Goal: Information Seeking & Learning: Learn about a topic

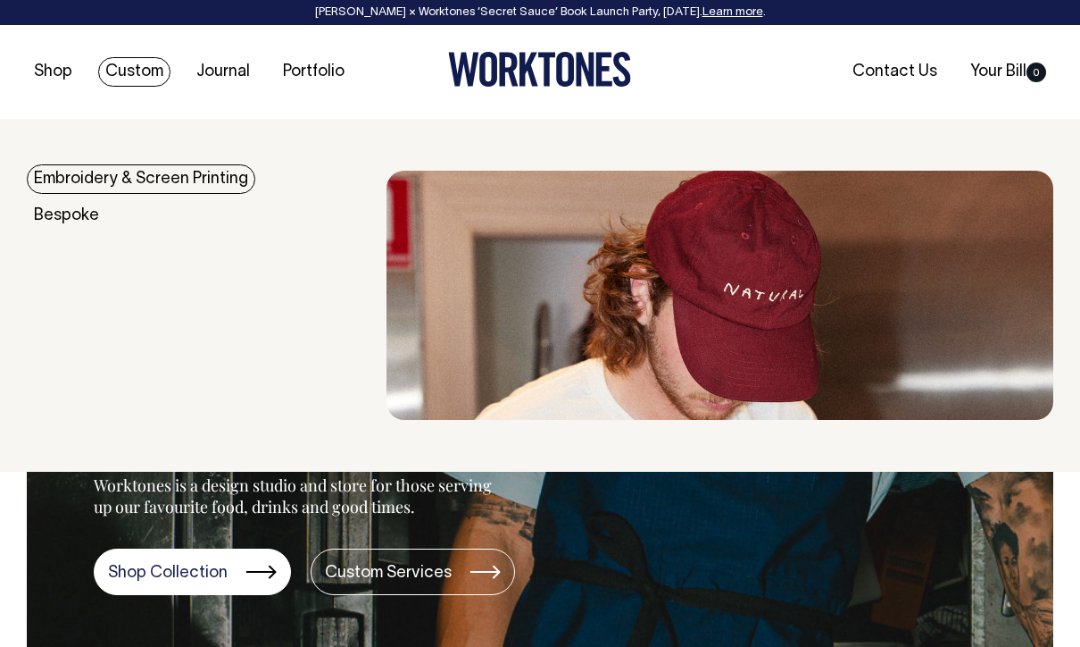
click at [86, 57] on div "Shop Custom Journal Portfolio Contact Us Your Bill 0" at bounding box center [540, 72] width 1080 height 94
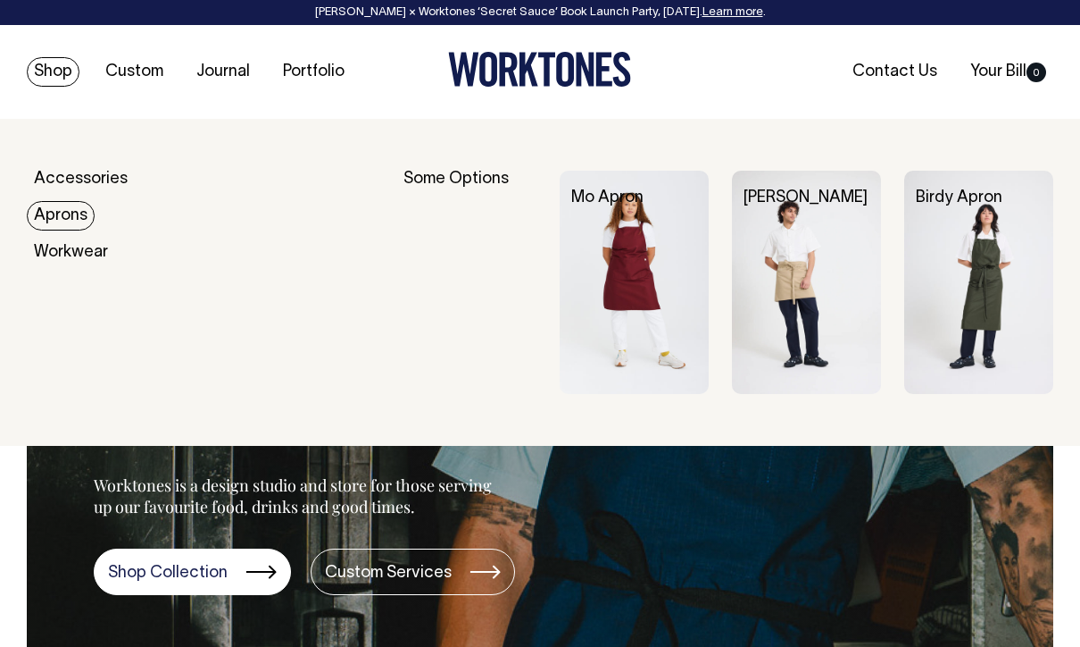
click at [622, 285] on img at bounding box center [634, 282] width 149 height 223
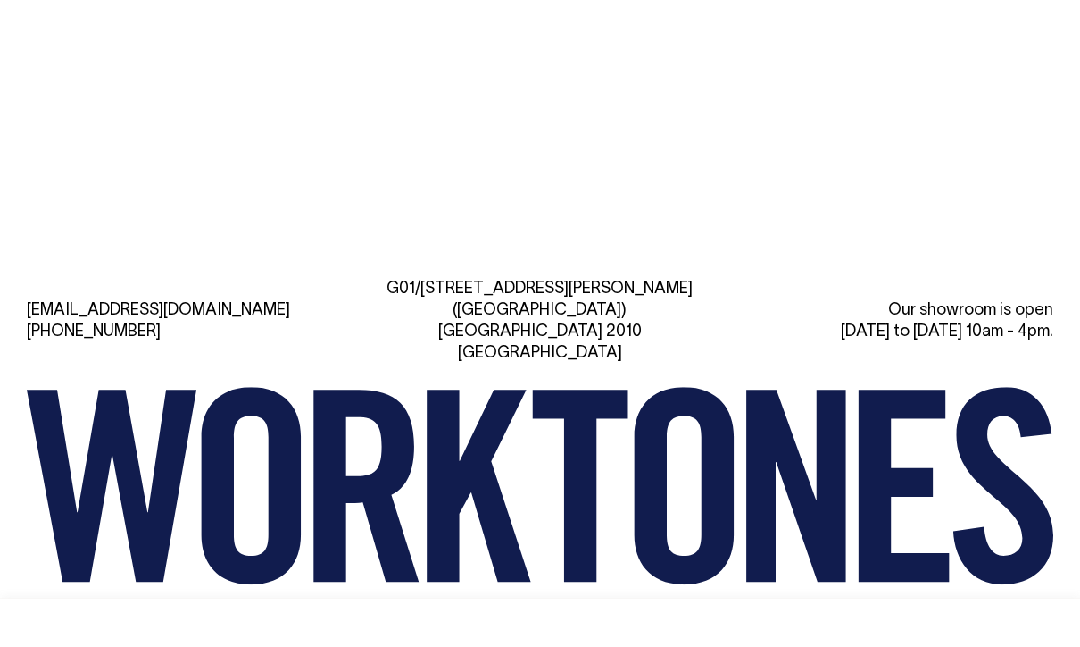
scroll to position [2738, 0]
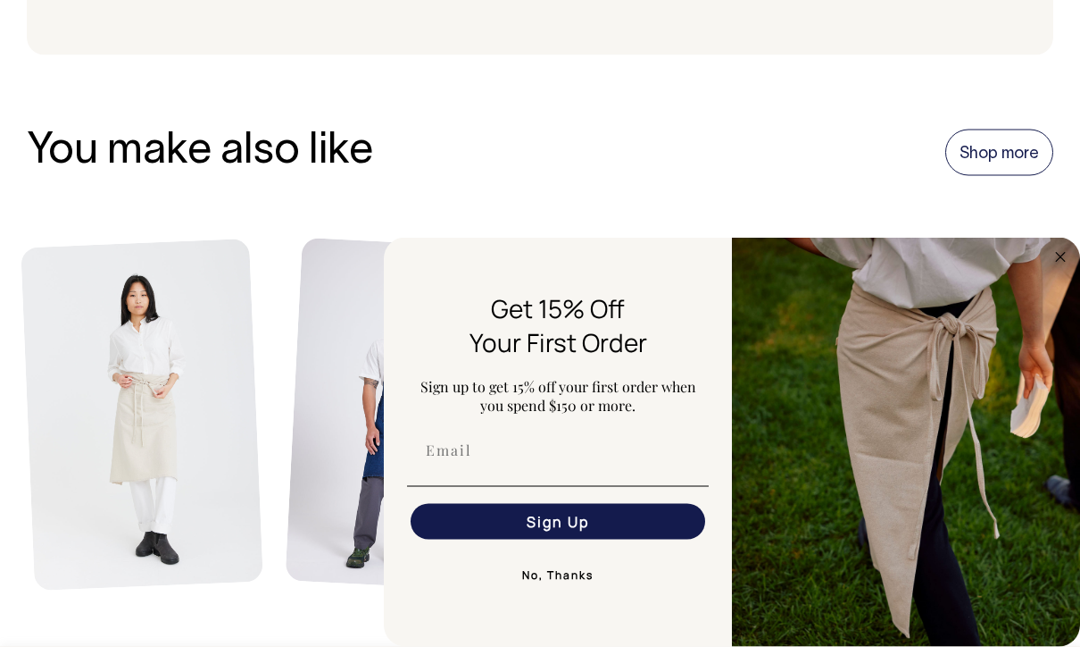
scroll to position [1946, 0]
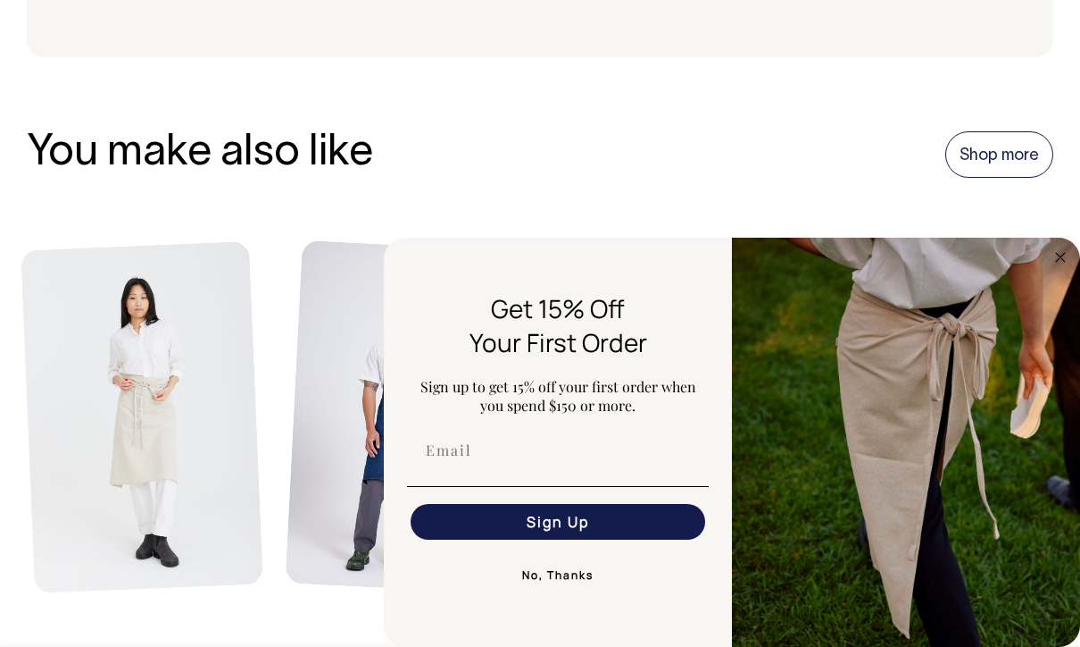
click at [1073, 270] on img "FLYOUT Form" at bounding box center [906, 442] width 348 height 409
click at [1071, 254] on circle "Close dialog" at bounding box center [1061, 256] width 21 height 21
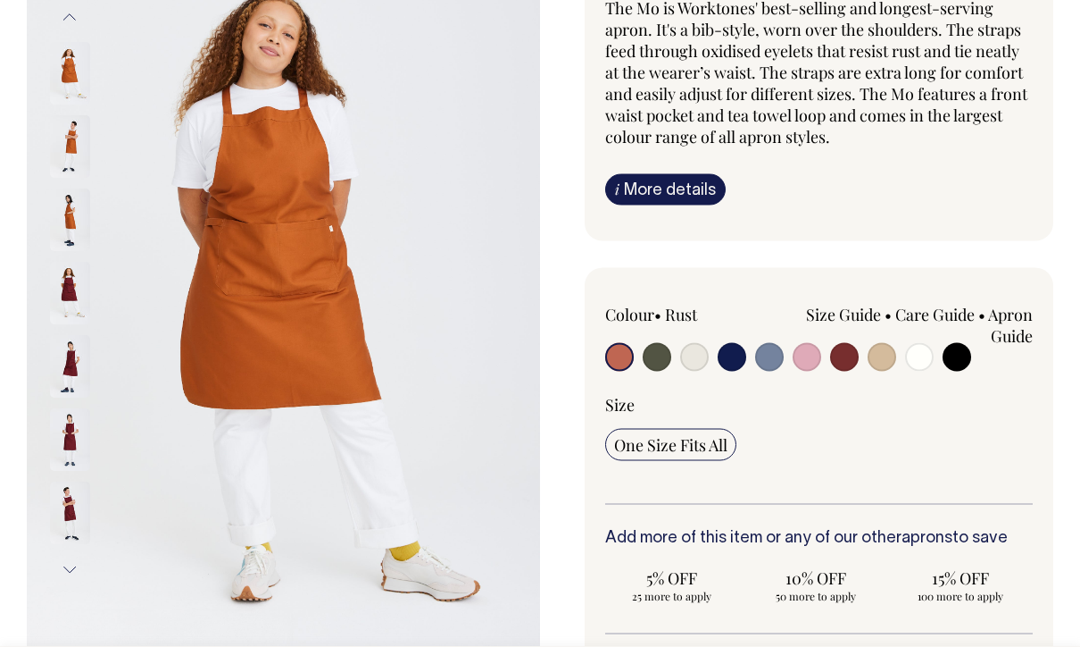
scroll to position [161, 0]
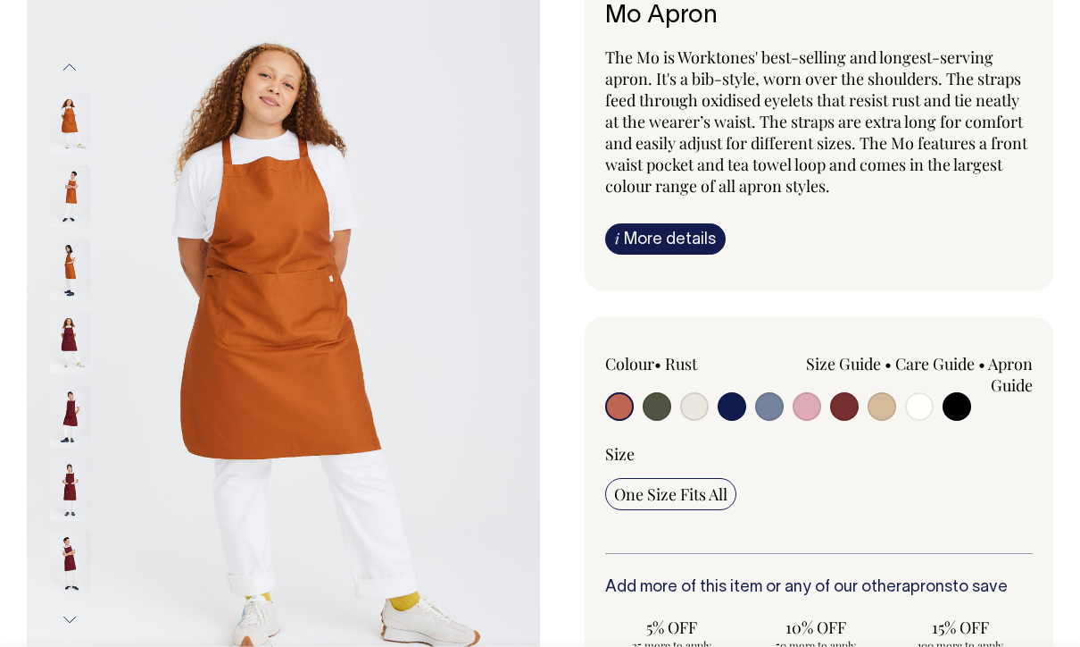
click at [663, 413] on input "radio" at bounding box center [657, 406] width 29 height 29
radio input "true"
select select "Olive"
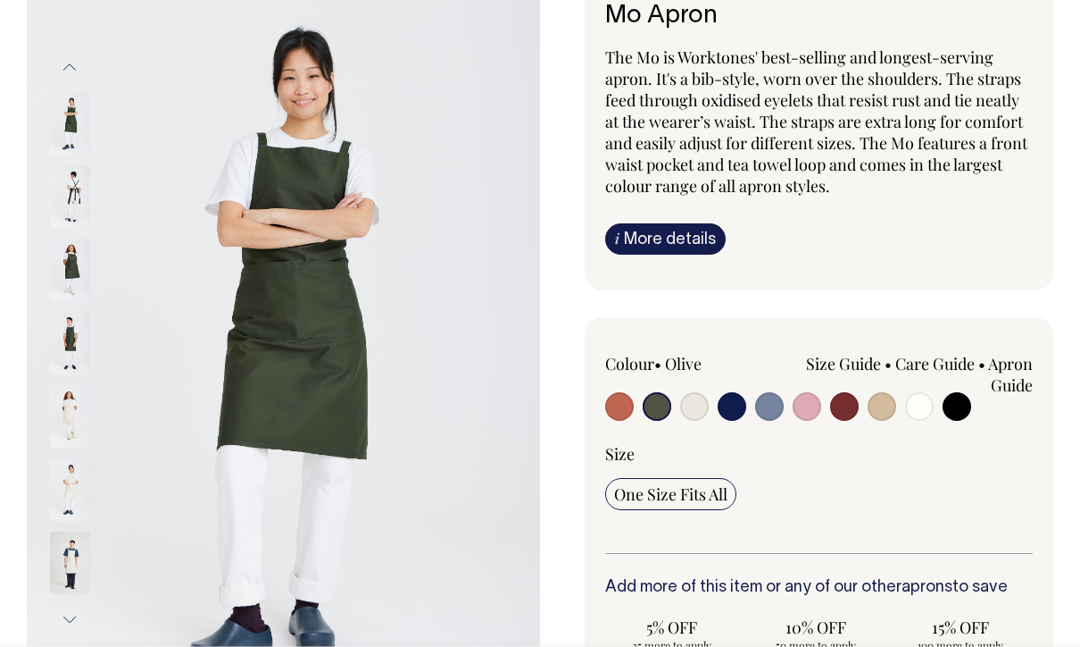
click at [692, 416] on input "radio" at bounding box center [694, 406] width 29 height 29
radio input "true"
select select "Natural"
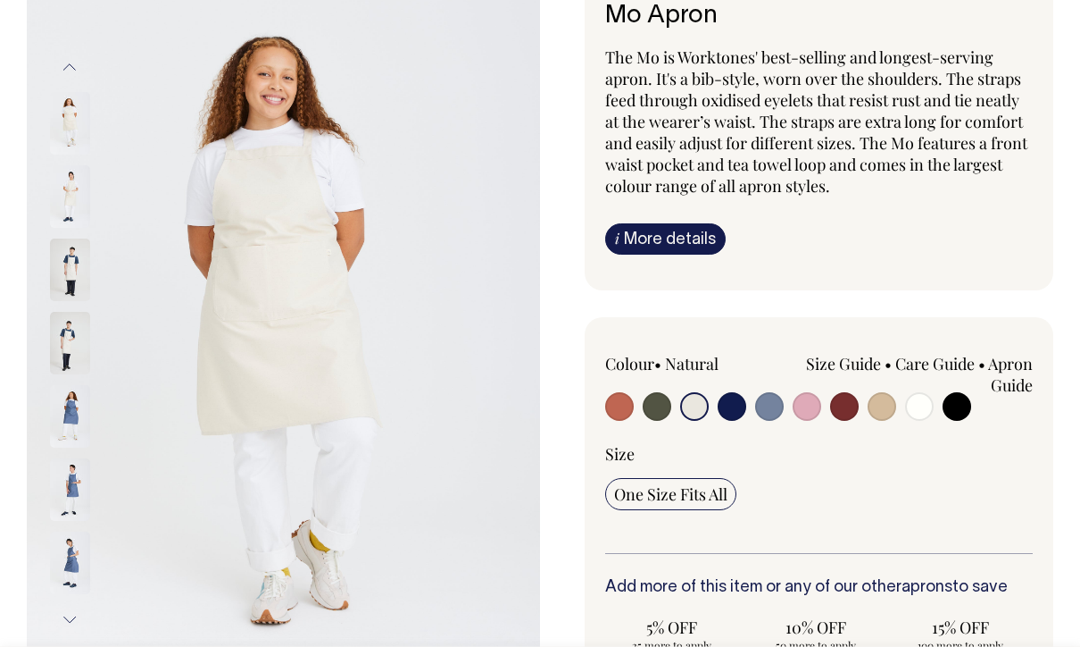
click at [735, 415] on input "radio" at bounding box center [732, 406] width 29 height 29
radio input "true"
select select "Dark Navy"
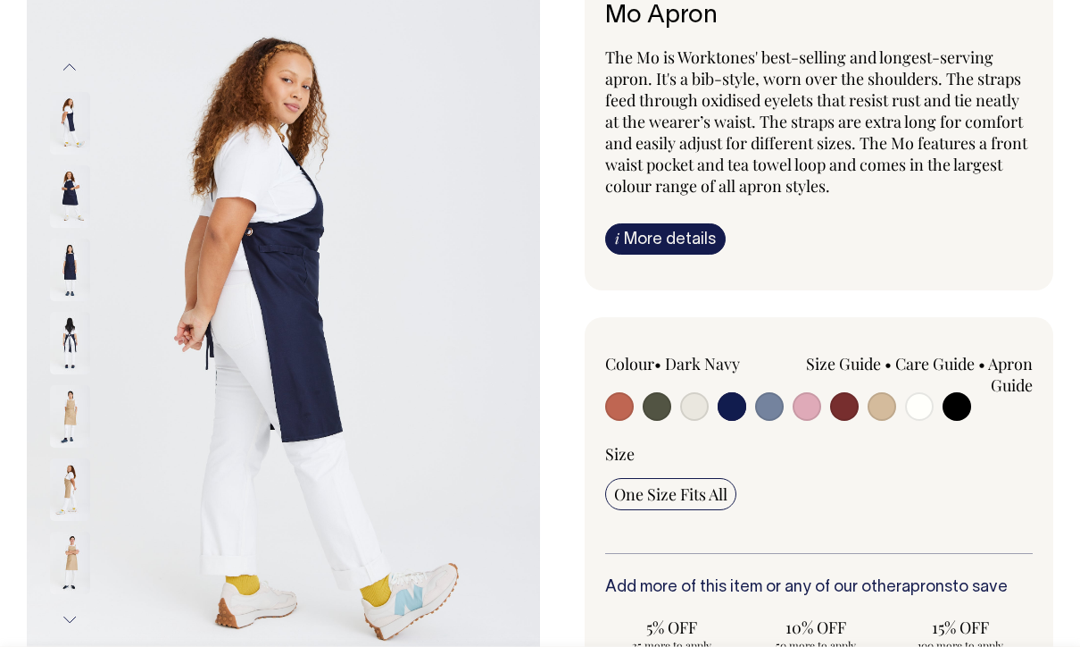
click at [775, 403] on input "radio" at bounding box center [769, 406] width 29 height 29
radio input "true"
select select "Blue/Grey"
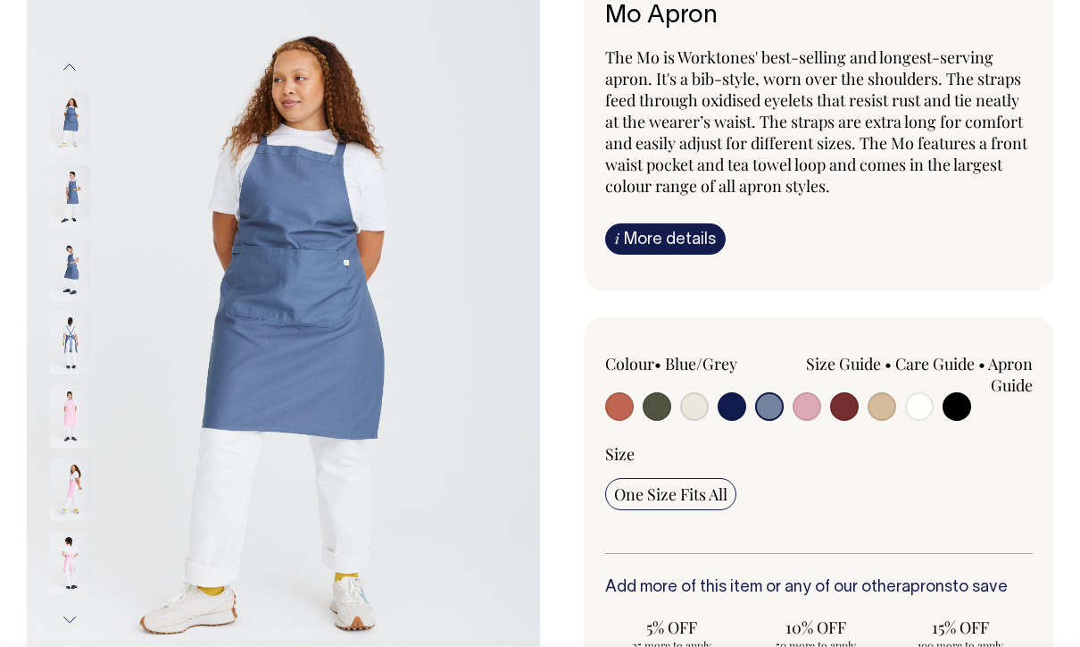
click at [814, 414] on input "radio" at bounding box center [807, 406] width 29 height 29
radio input "true"
select select "Pink"
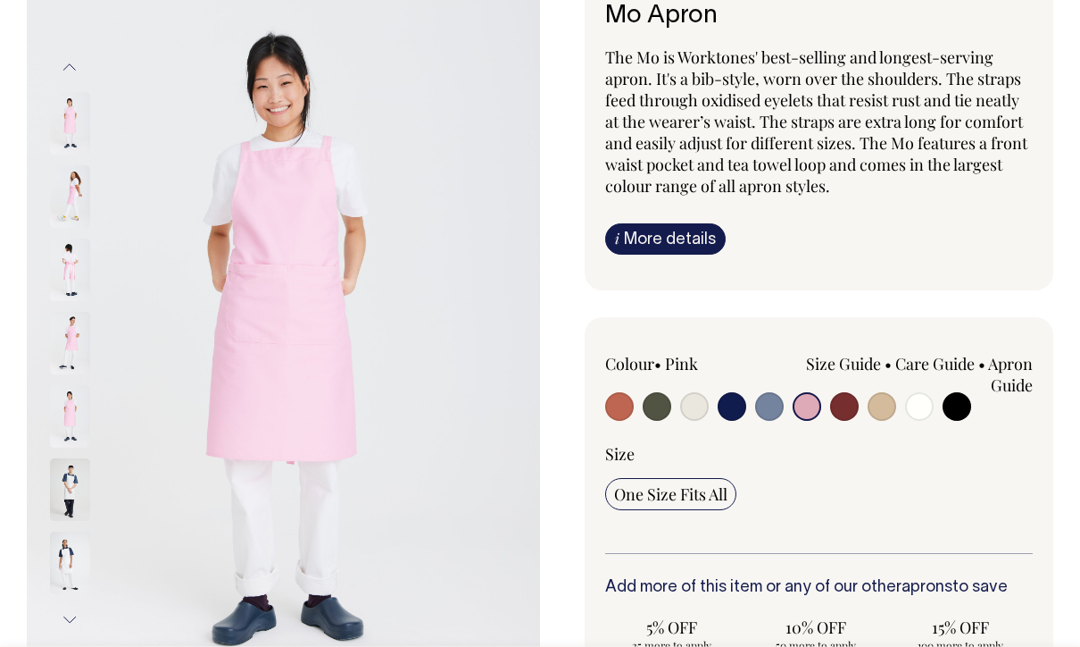
click at [851, 413] on input "radio" at bounding box center [844, 406] width 29 height 29
radio input "true"
select select "Burgundy"
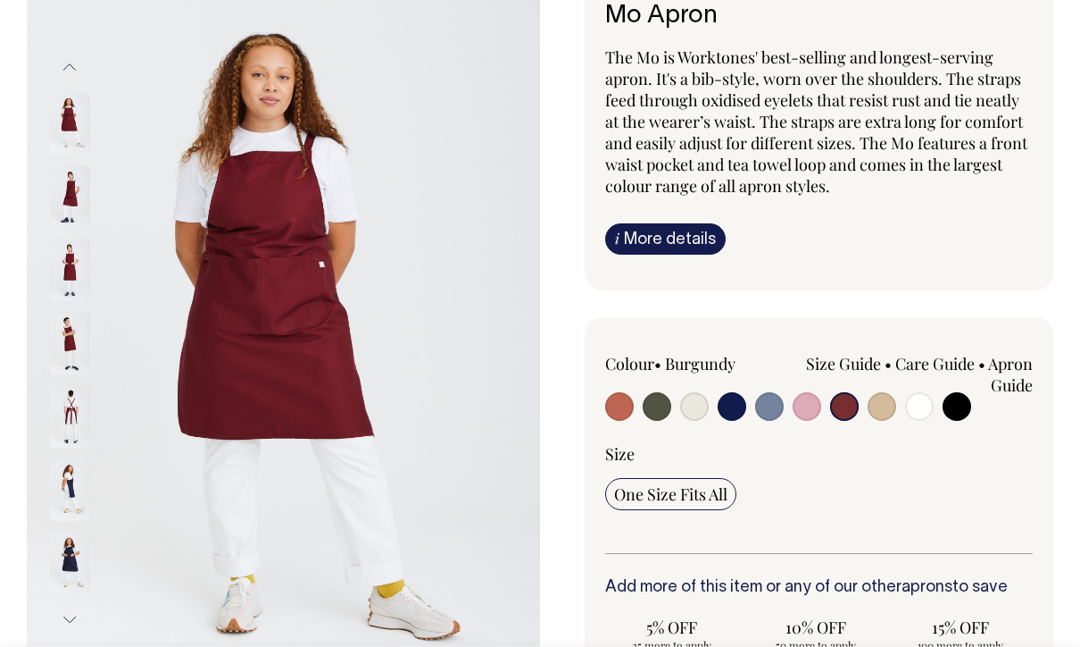
click at [895, 410] on input "radio" at bounding box center [882, 406] width 29 height 29
radio input "true"
select select "Khaki"
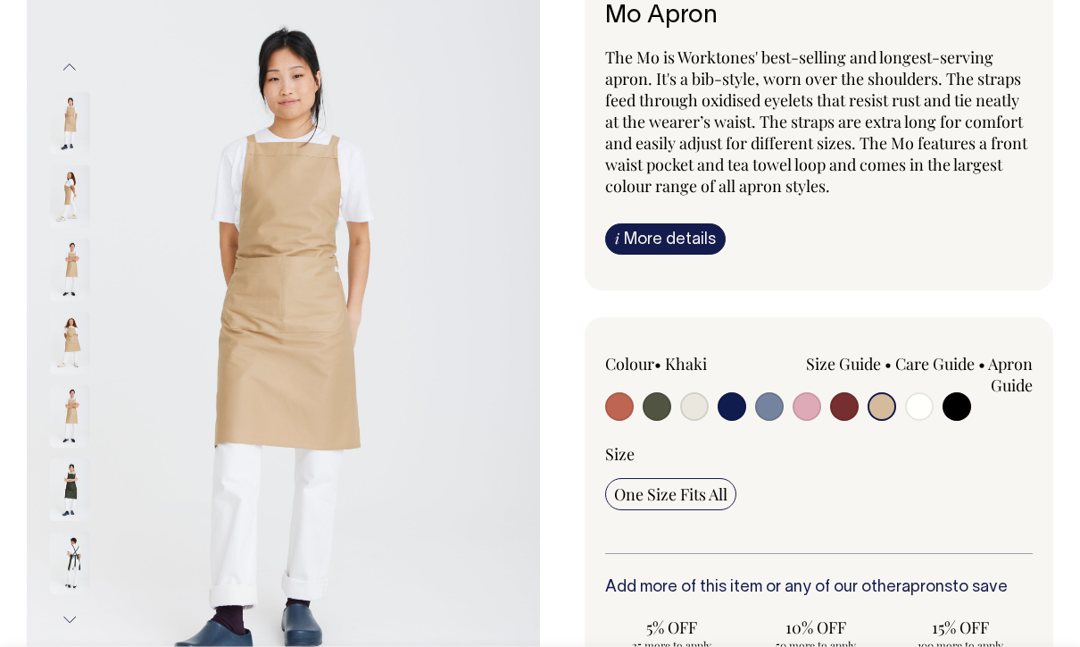
click at [927, 411] on input "radio" at bounding box center [919, 406] width 29 height 29
radio input "true"
select select "Off-White"
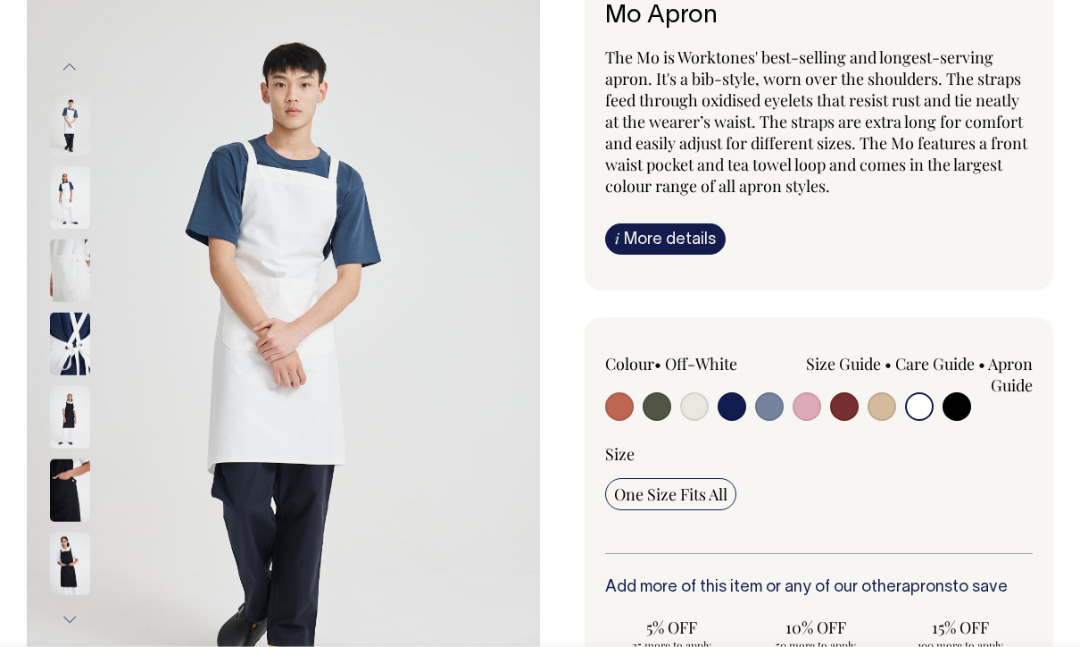
click at [956, 413] on input "radio" at bounding box center [957, 406] width 29 height 29
radio input "true"
select select "Black"
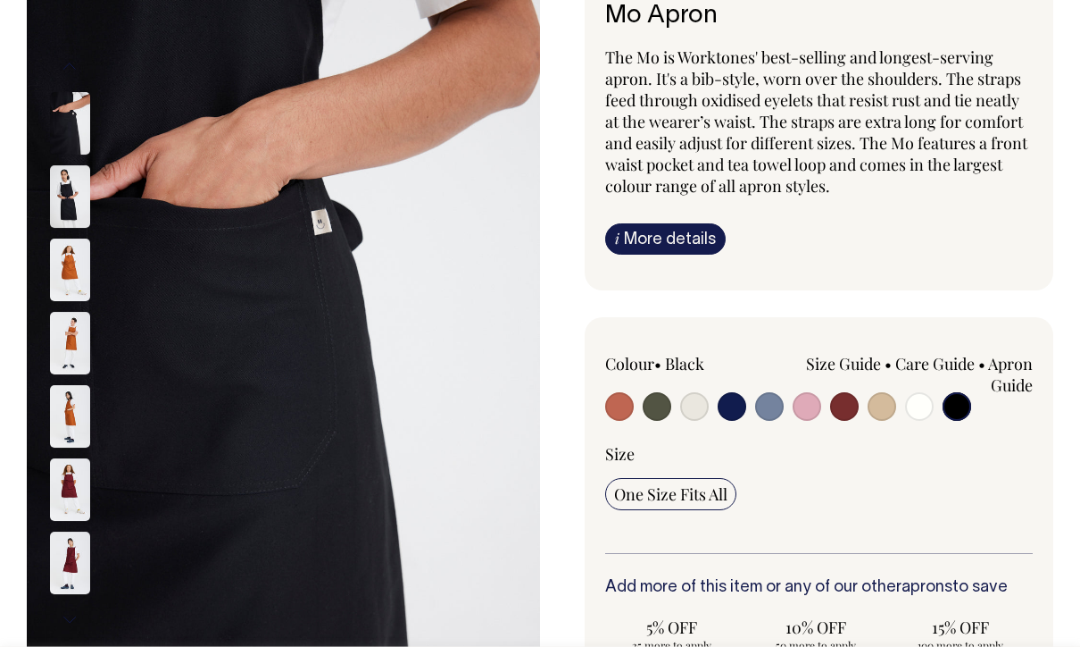
click at [771, 398] on input "radio" at bounding box center [769, 406] width 29 height 29
radio input "true"
select select "Blue/Grey"
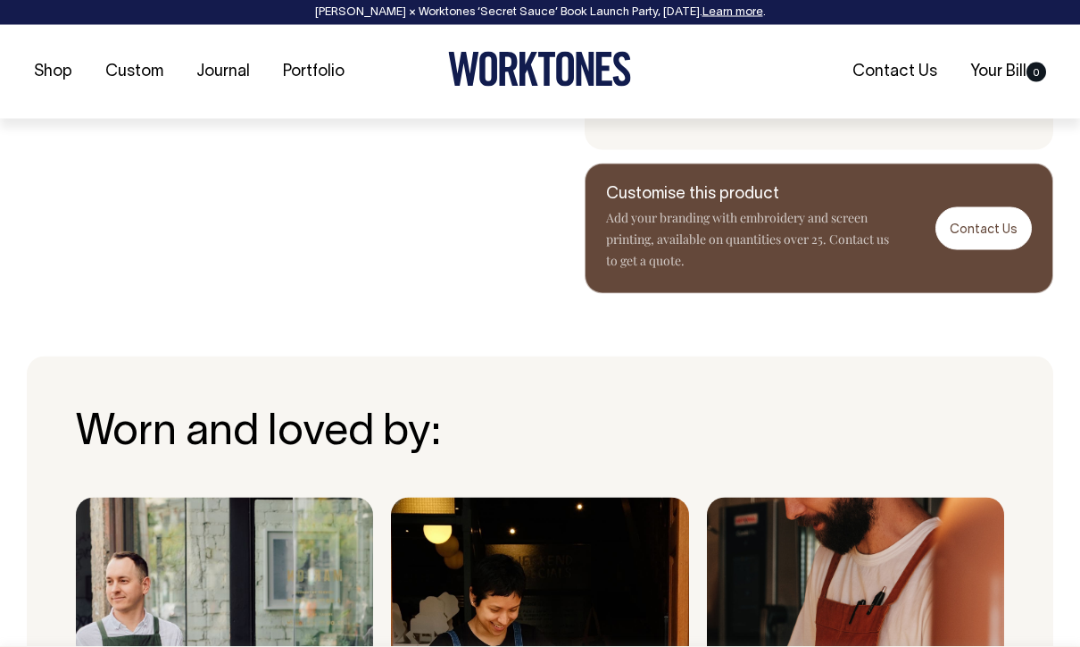
scroll to position [1293, 0]
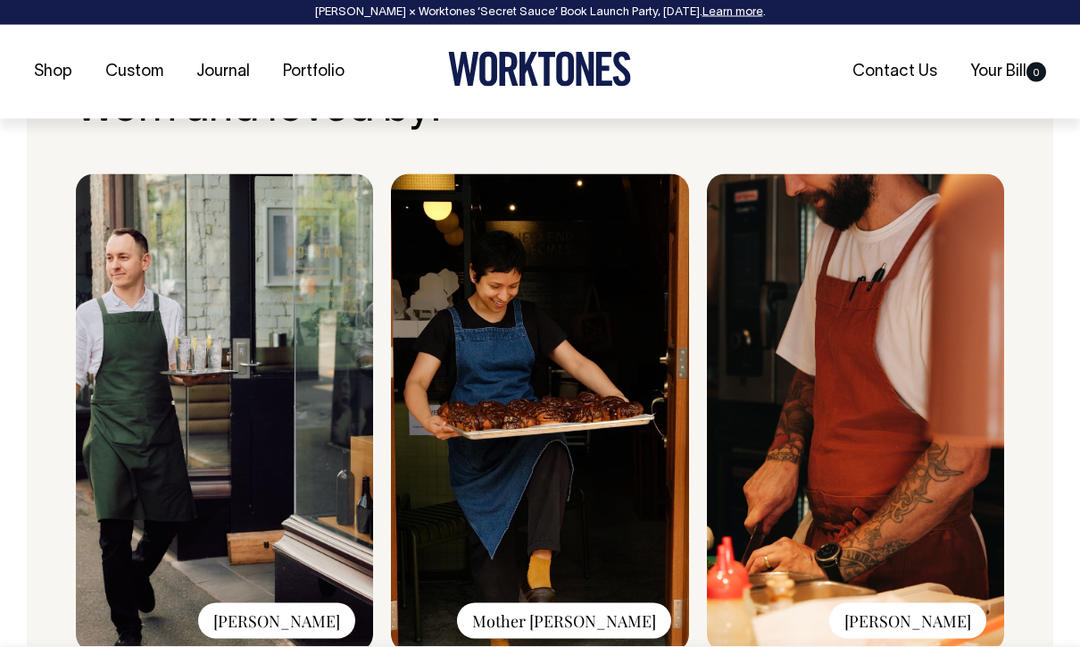
click at [637, 624] on div "Mother Dough" at bounding box center [564, 621] width 214 height 36
click at [657, 513] on img at bounding box center [539, 413] width 297 height 478
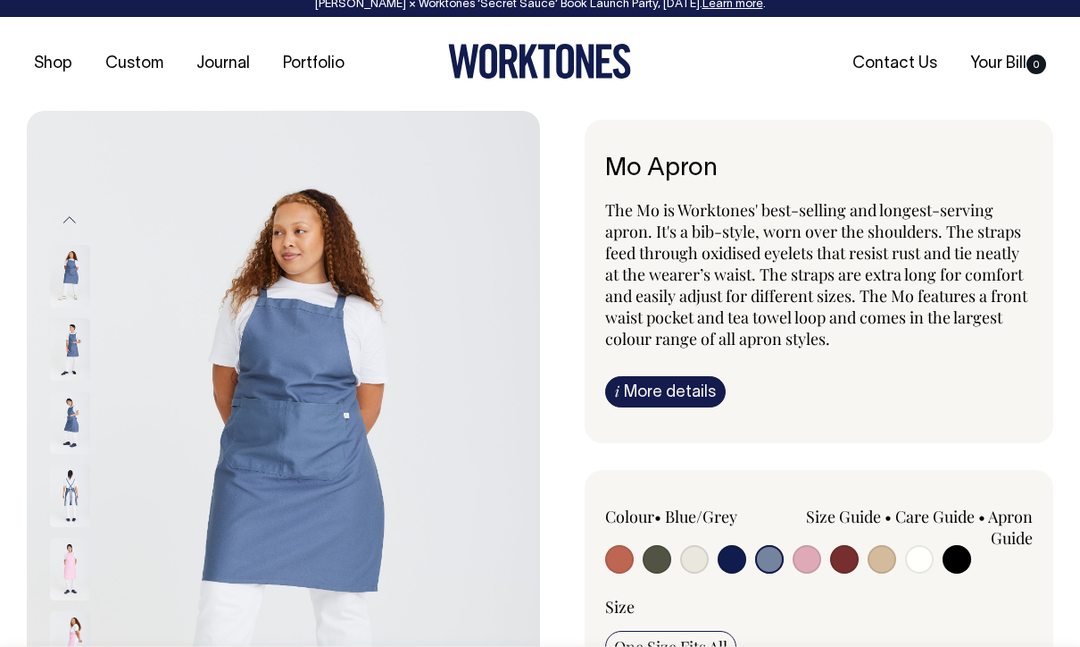
scroll to position [0, 0]
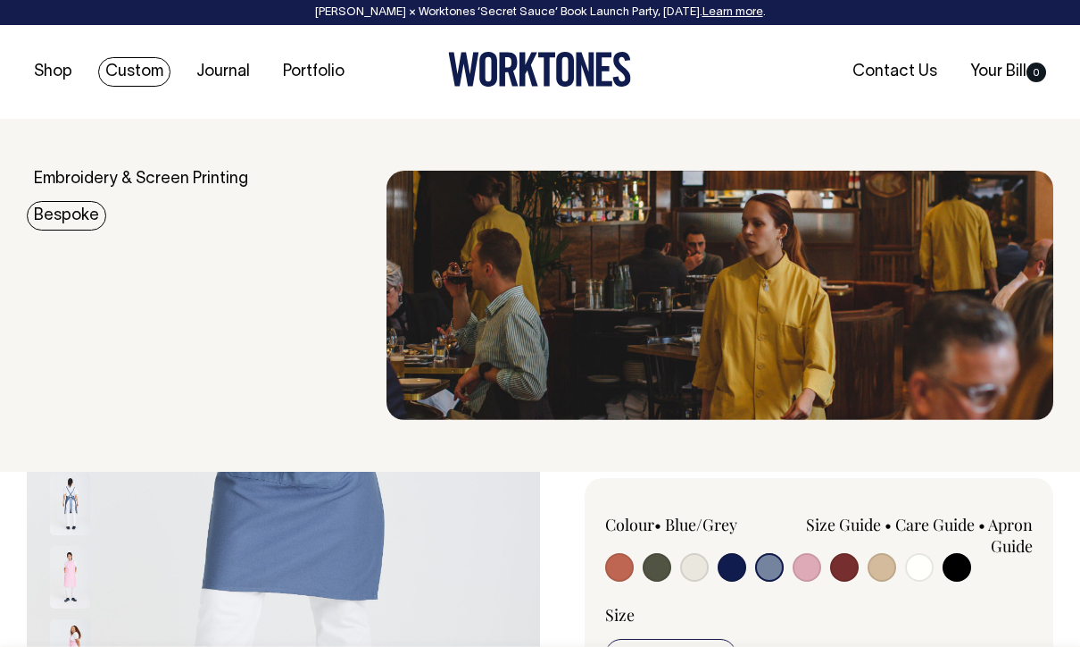
click at [56, 225] on link "Bespoke" at bounding box center [66, 215] width 79 height 29
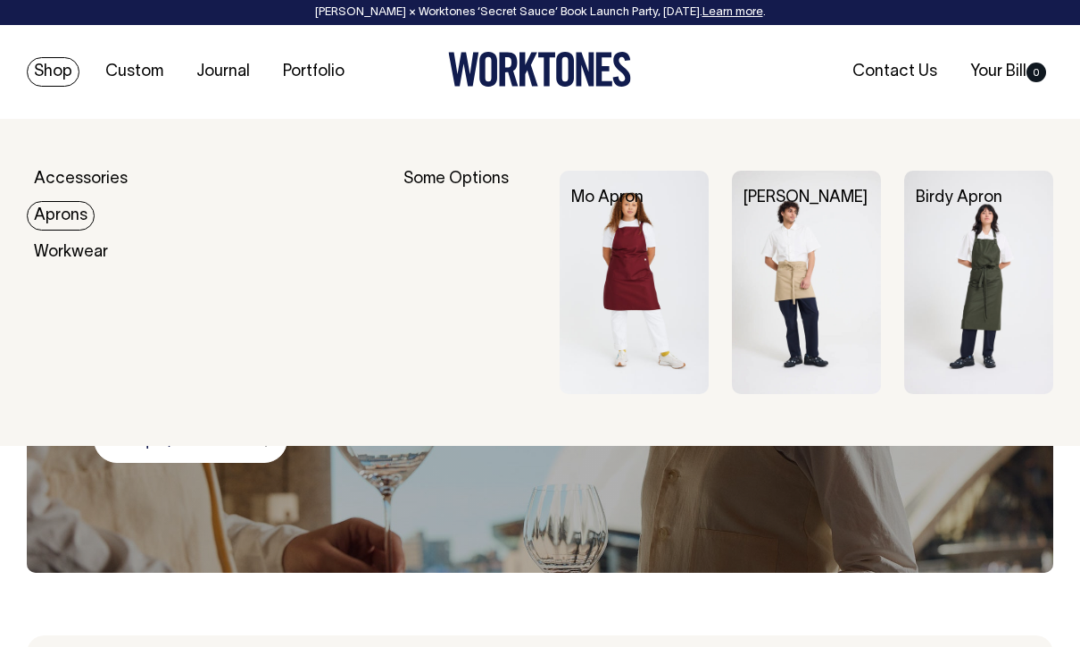
click at [998, 351] on img at bounding box center [979, 282] width 149 height 223
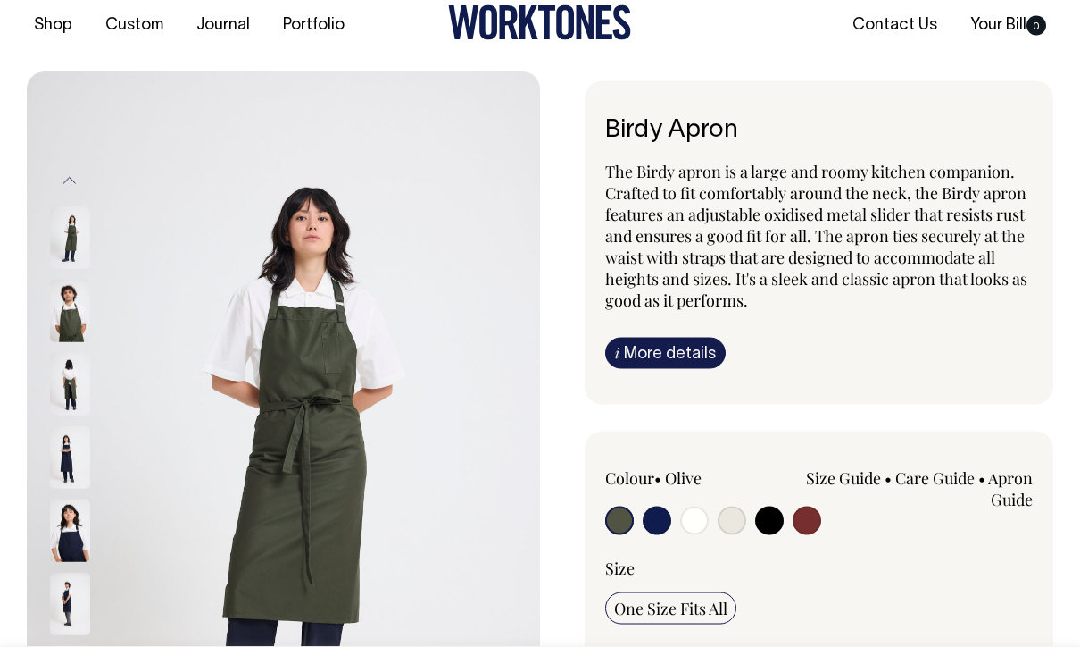
scroll to position [47, 0]
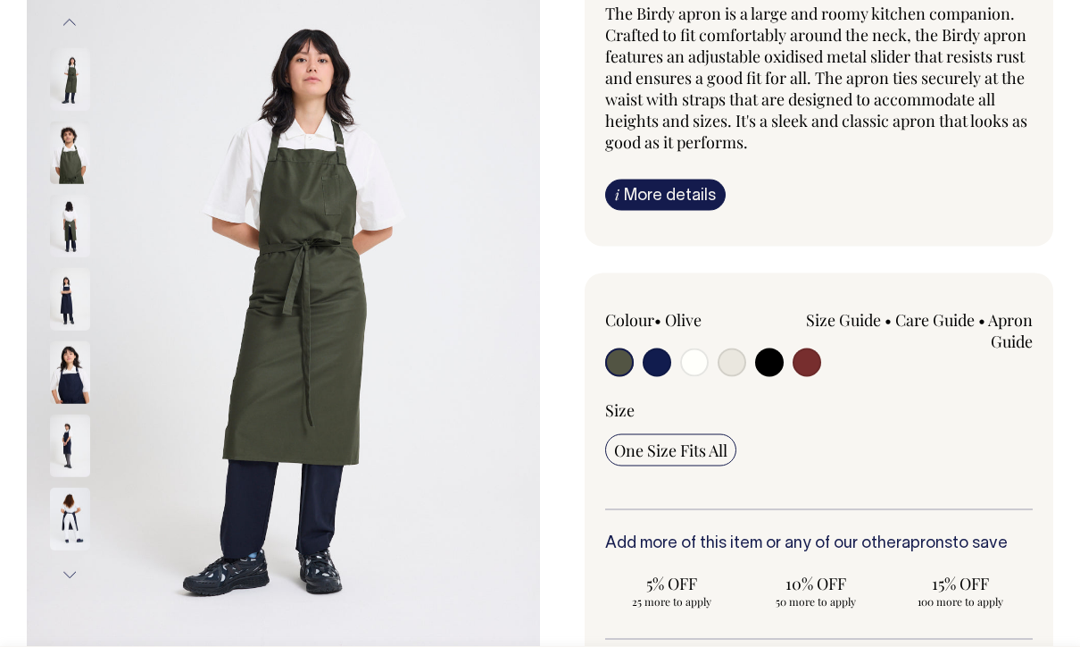
click at [628, 370] on input "radio" at bounding box center [619, 362] width 29 height 29
click at [663, 371] on input "radio" at bounding box center [657, 362] width 29 height 29
radio input "true"
select select "Dark Navy"
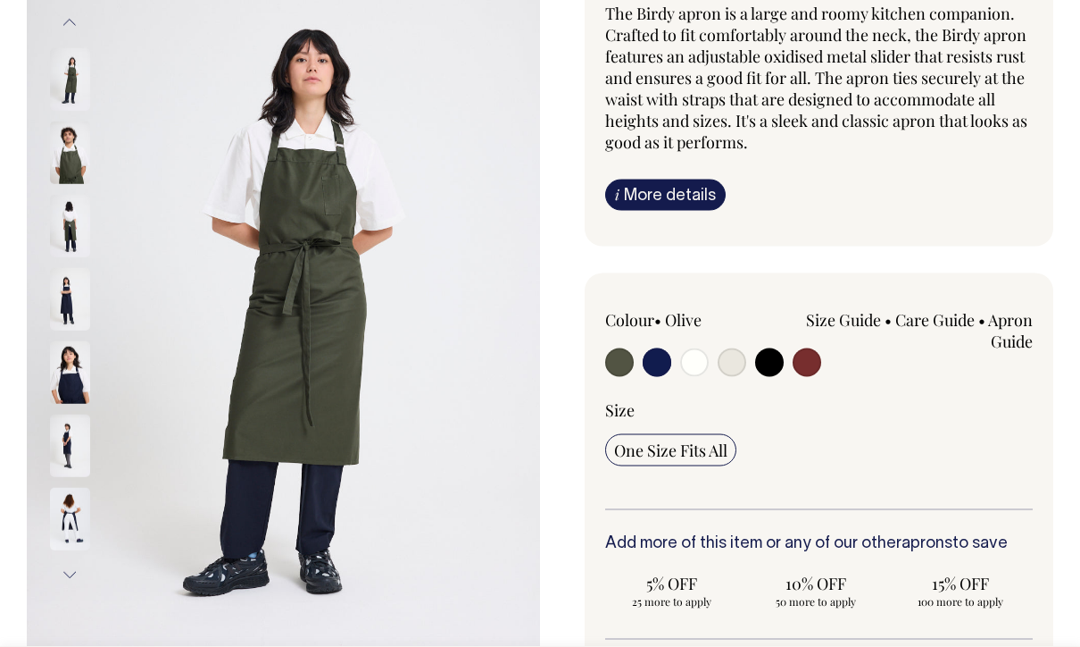
scroll to position [205, 0]
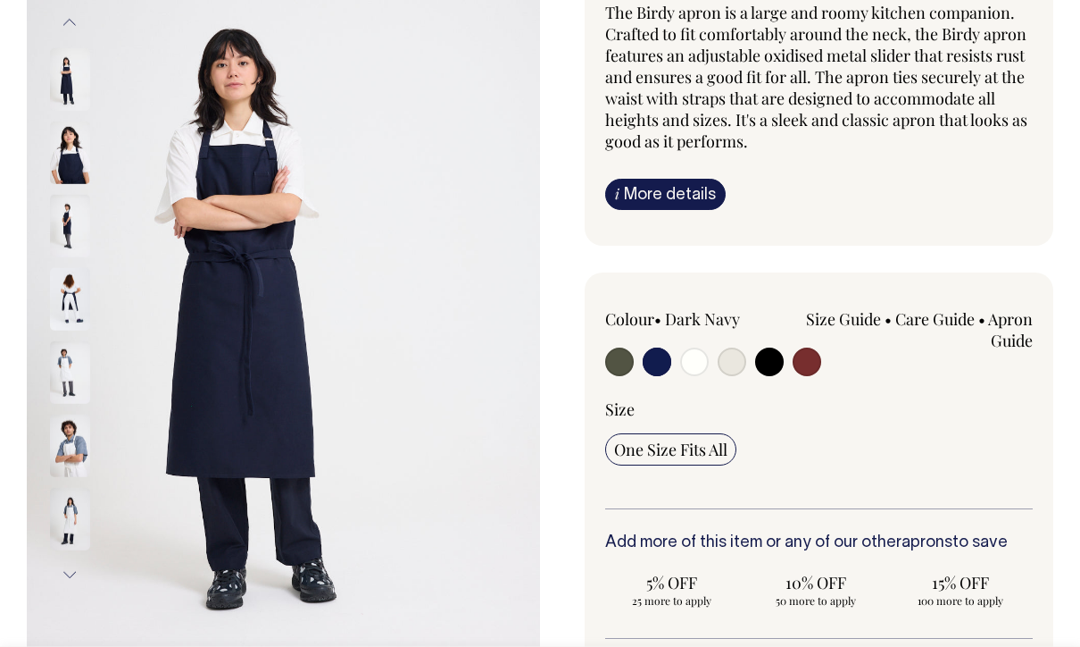
click at [692, 366] on input "radio" at bounding box center [694, 361] width 29 height 29
radio input "true"
select select "Off-White"
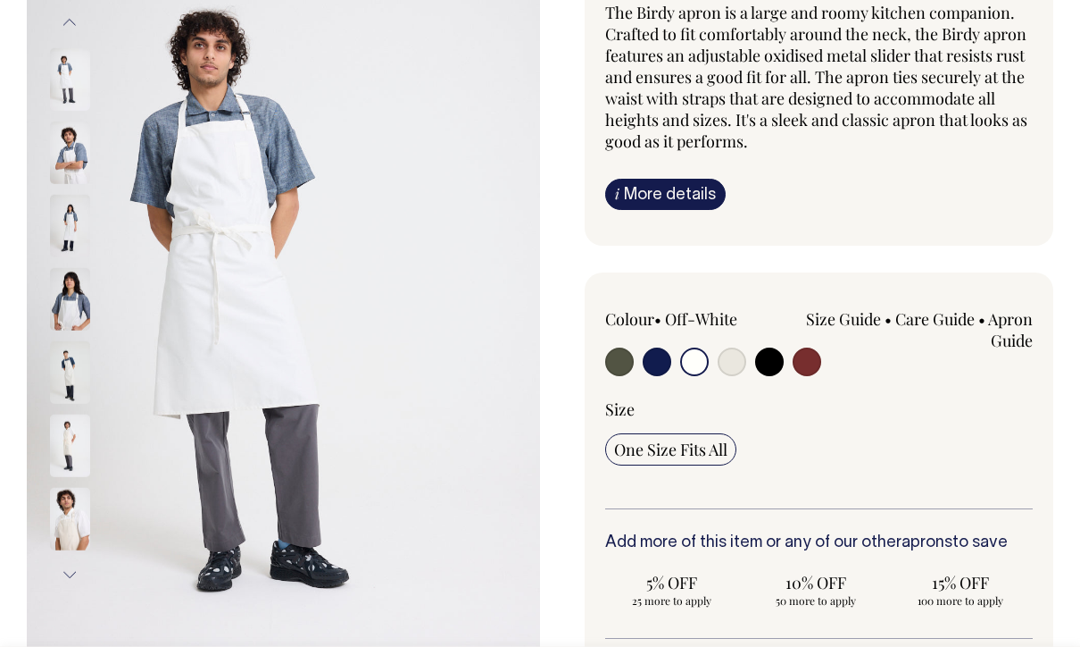
click at [736, 363] on input "radio" at bounding box center [732, 361] width 29 height 29
radio input "true"
select select "Natural"
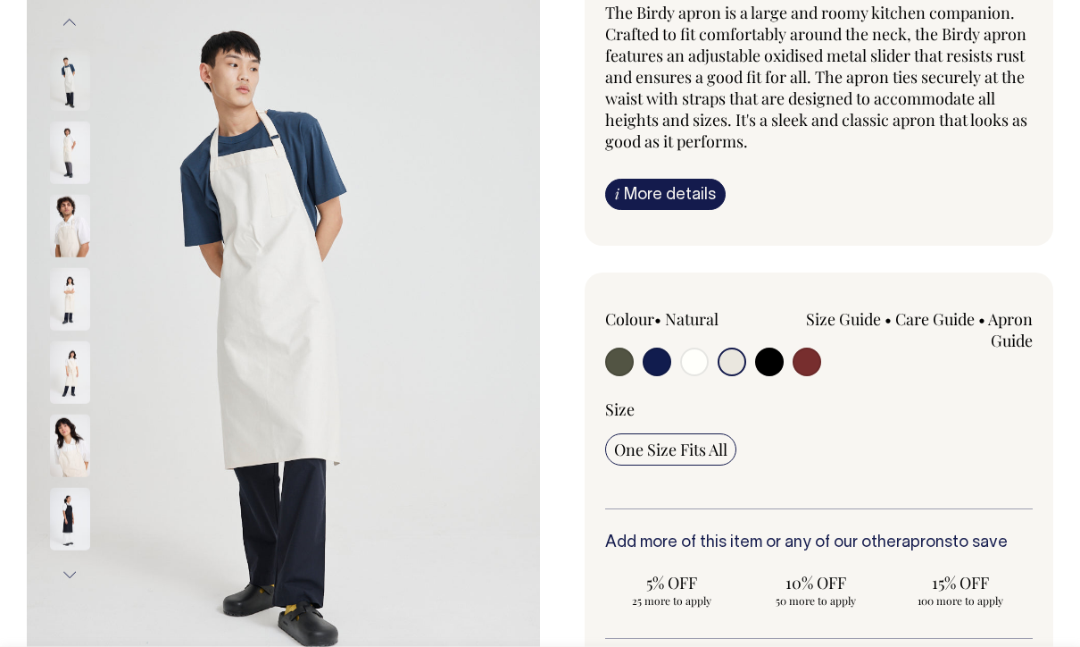
click at [781, 359] on input "radio" at bounding box center [769, 361] width 29 height 29
radio input "true"
select select "Black"
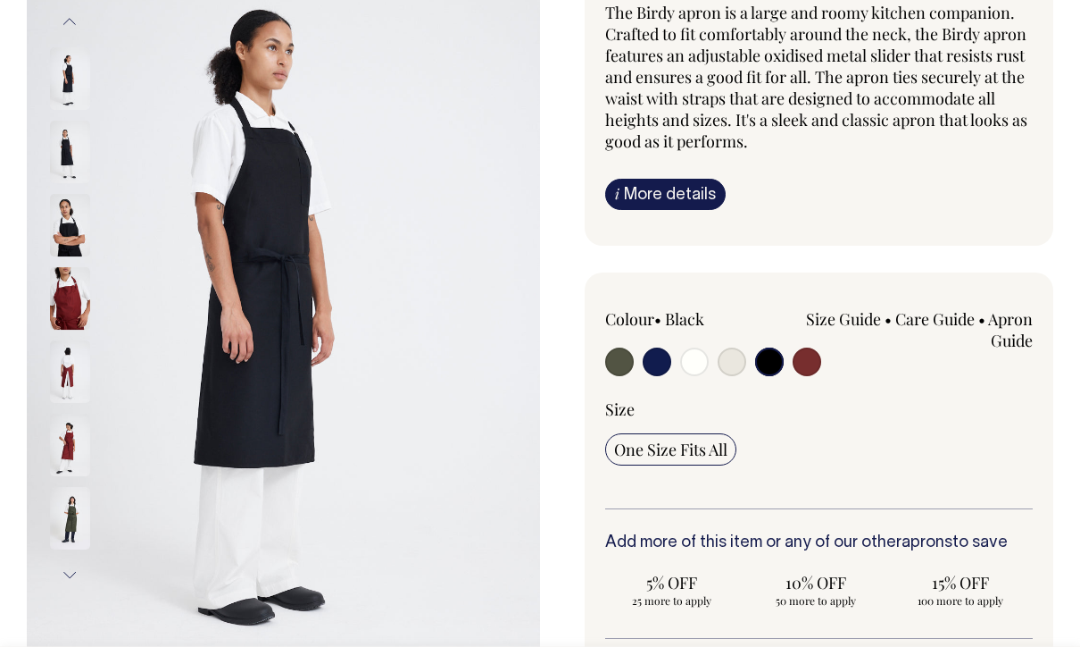
click at [818, 353] on input "radio" at bounding box center [807, 361] width 29 height 29
radio input "true"
select select "Burgundy"
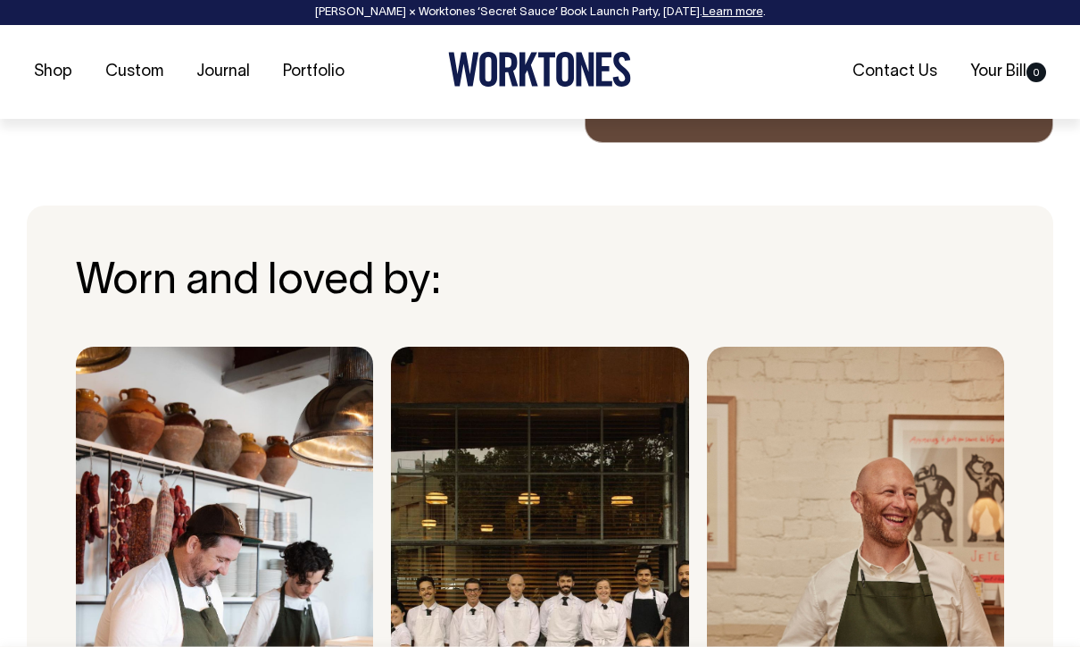
scroll to position [1122, 0]
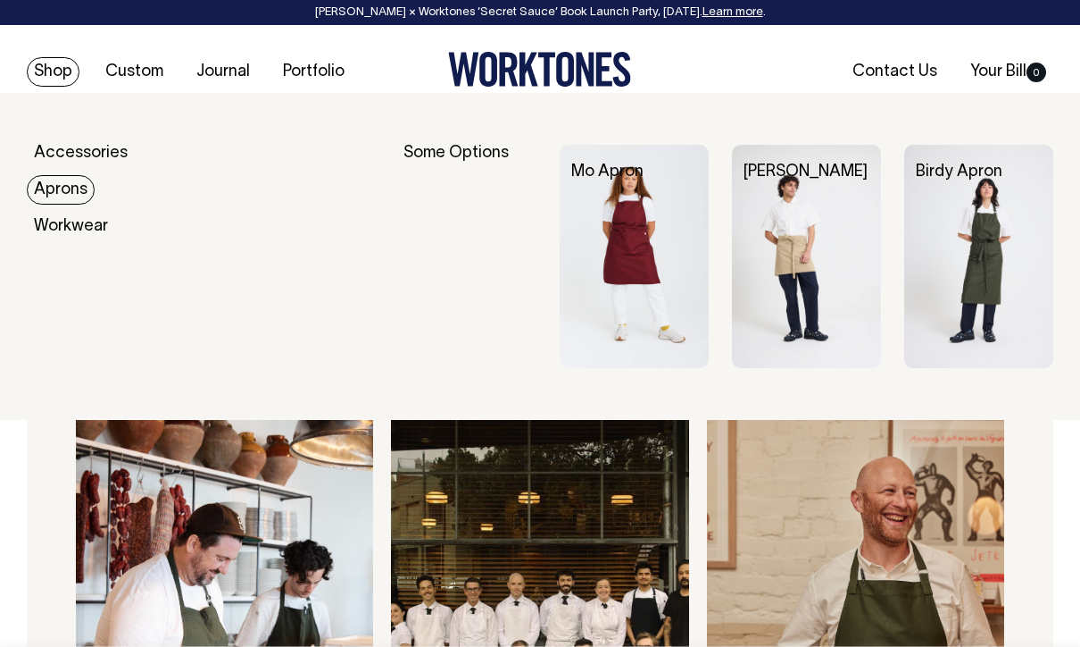
click at [818, 283] on img at bounding box center [806, 256] width 149 height 223
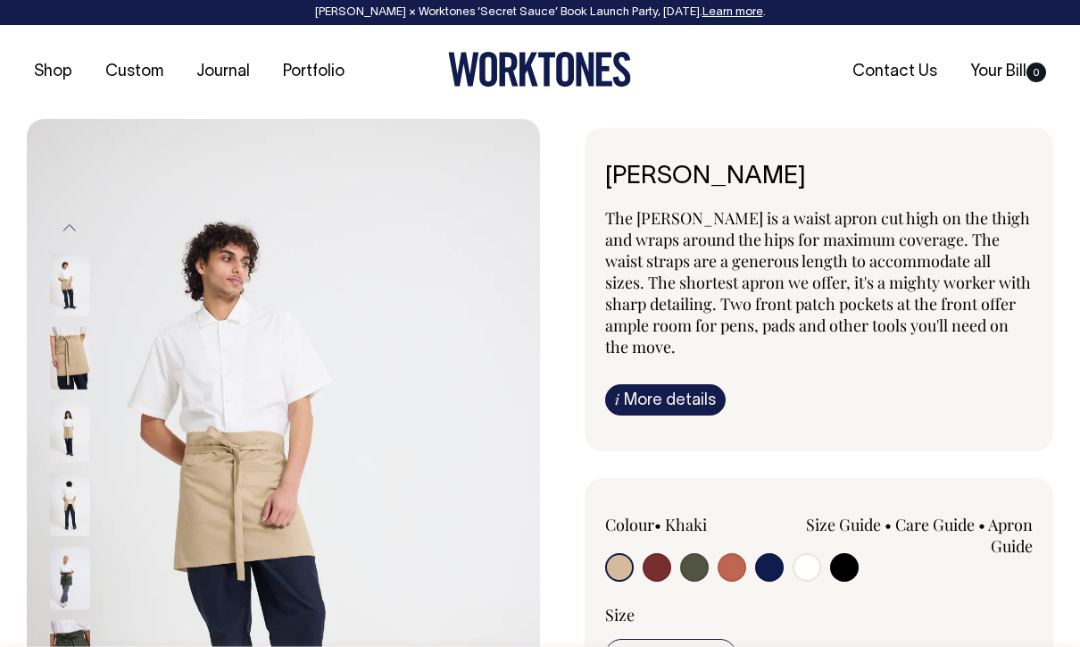
click at [864, 524] on link "Size Guide" at bounding box center [843, 523] width 75 height 21
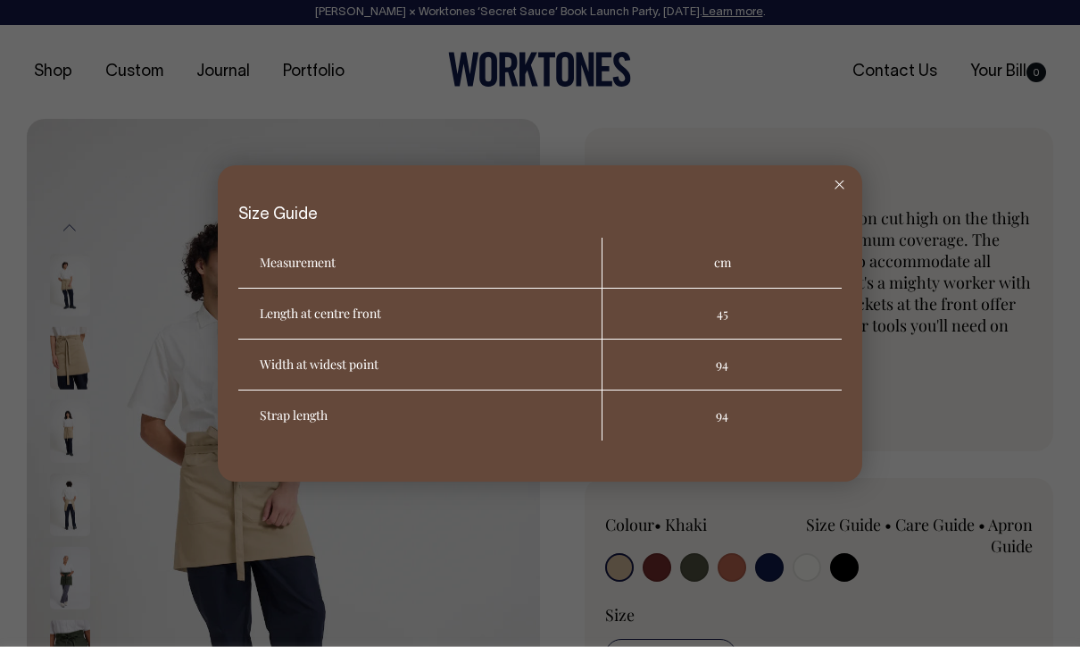
click at [853, 198] on div at bounding box center [840, 184] width 46 height 39
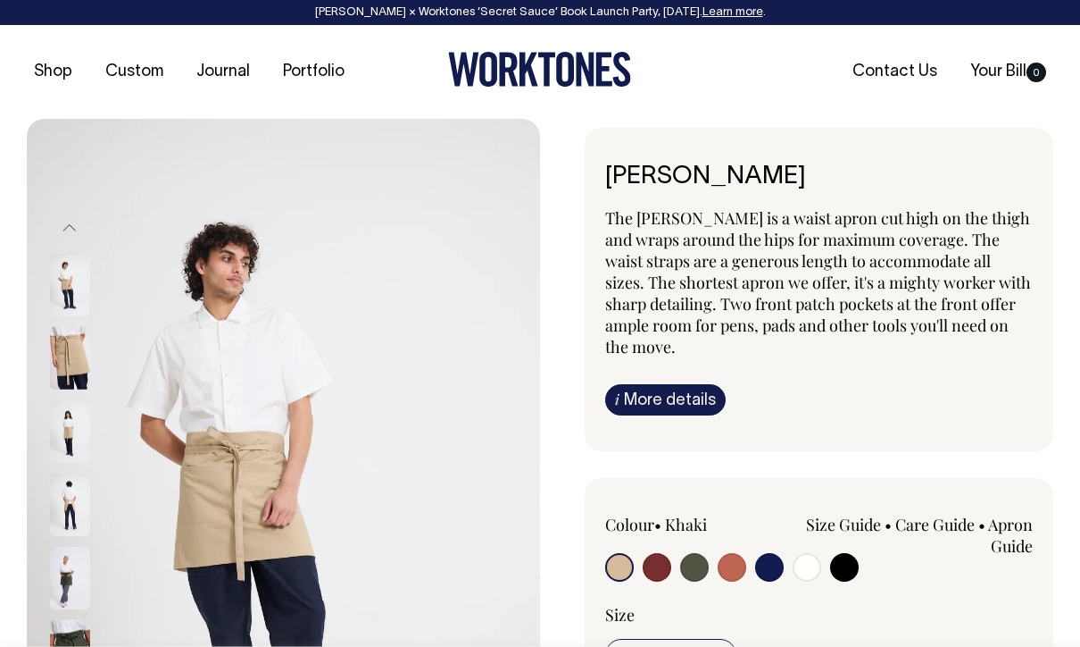
click at [234, 78] on link "Journal" at bounding box center [223, 71] width 68 height 29
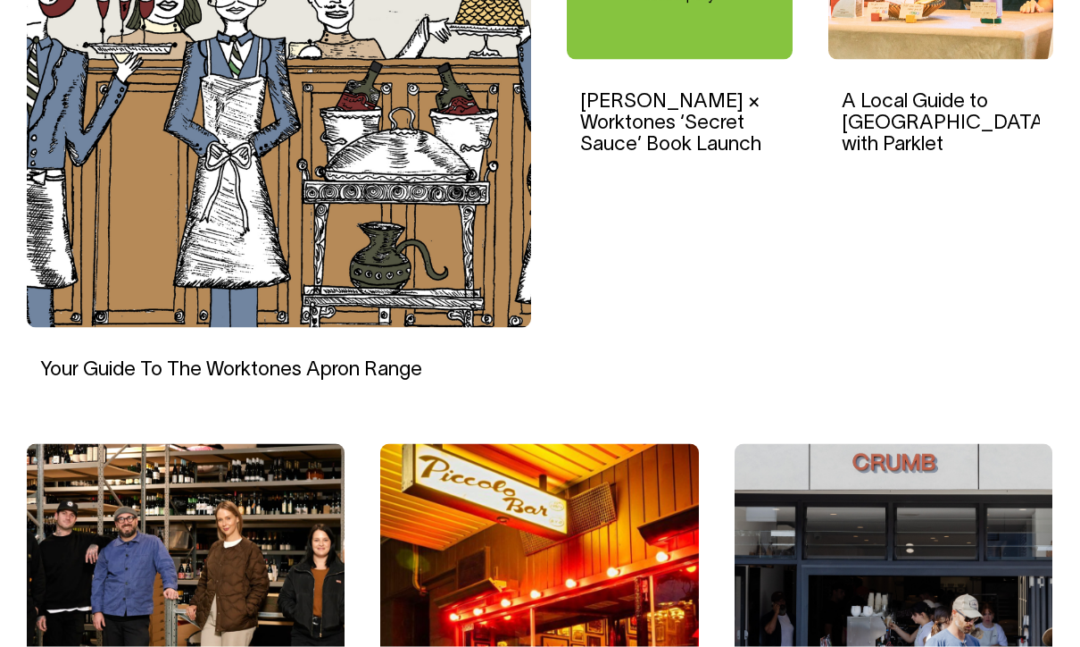
scroll to position [799, 0]
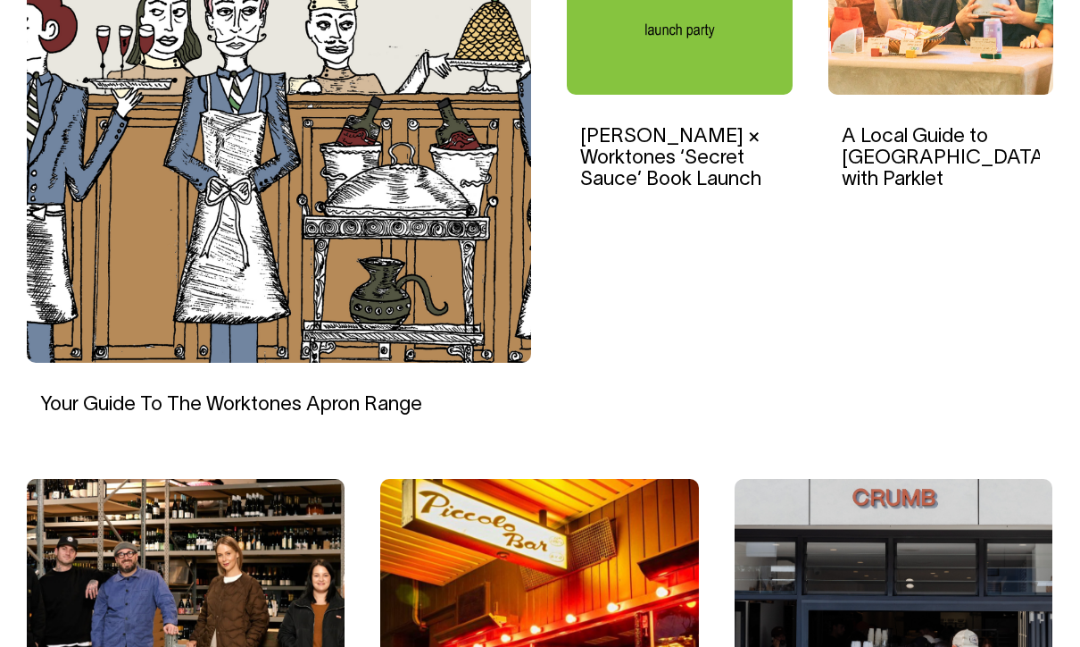
click at [445, 345] on img at bounding box center [279, 108] width 505 height 509
